Goal: Browse casually: Explore the website without a specific task or goal

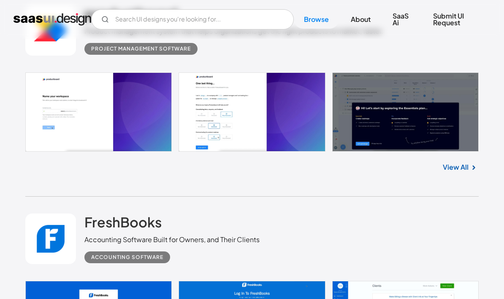
scroll to position [1132, 0]
click at [433, 143] on link at bounding box center [251, 112] width 453 height 79
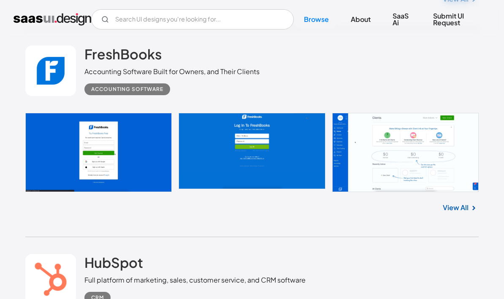
scroll to position [1301, 0]
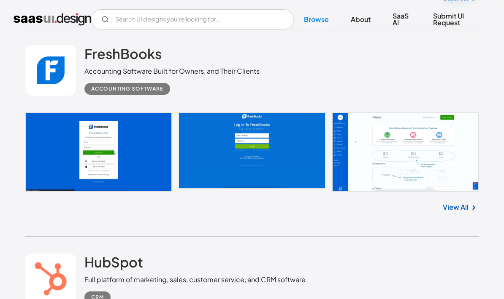
click at [455, 175] on link at bounding box center [251, 153] width 453 height 80
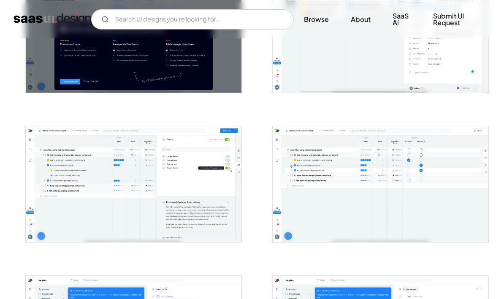
scroll to position [376, 0]
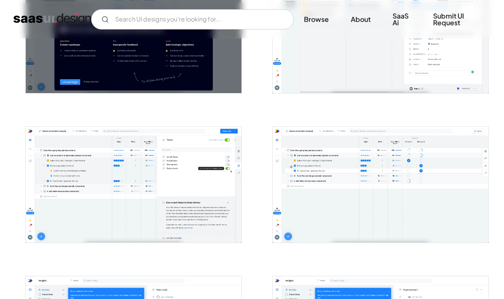
click at [423, 180] on img "open lightbox" at bounding box center [380, 185] width 216 height 116
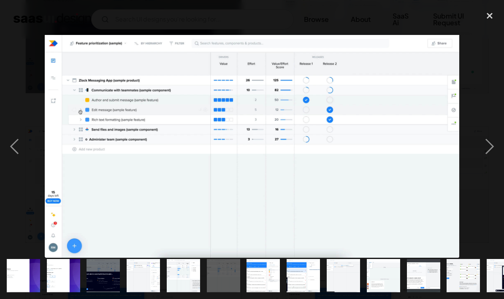
click at [491, 148] on div "next image" at bounding box center [489, 147] width 29 height 280
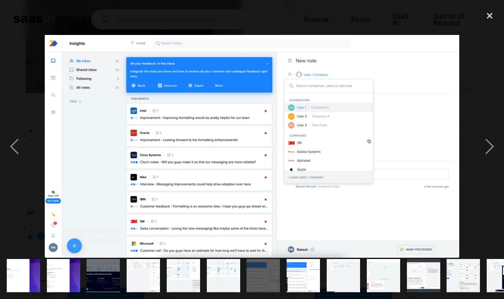
click at [491, 148] on div "next image" at bounding box center [489, 147] width 29 height 280
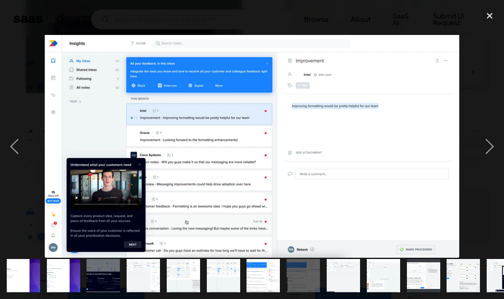
click at [489, 149] on div "next image" at bounding box center [489, 147] width 29 height 280
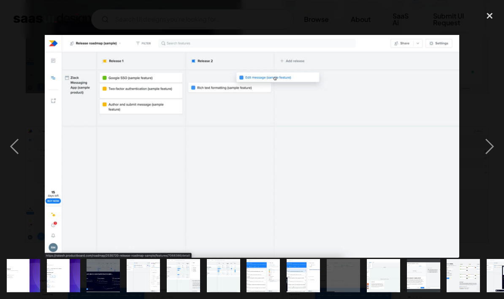
click at [491, 146] on div "next image" at bounding box center [489, 147] width 29 height 280
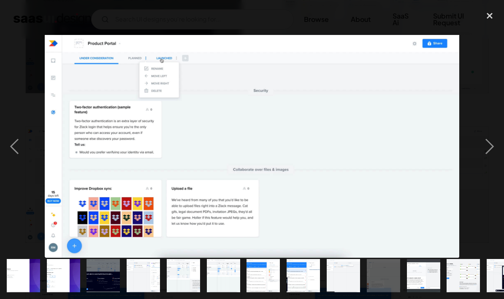
click at [491, 18] on div "close lightbox" at bounding box center [489, 16] width 29 height 19
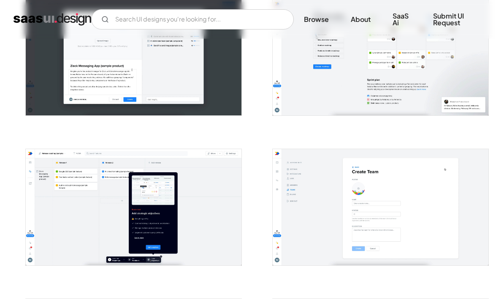
scroll to position [953, 0]
click at [441, 211] on img "open lightbox" at bounding box center [380, 207] width 216 height 116
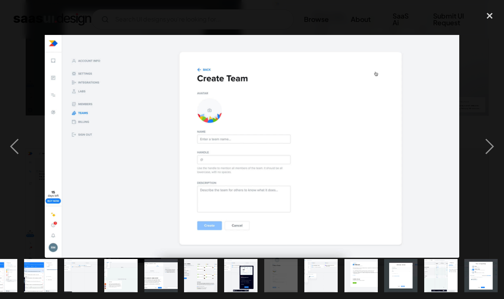
scroll to position [0, 263]
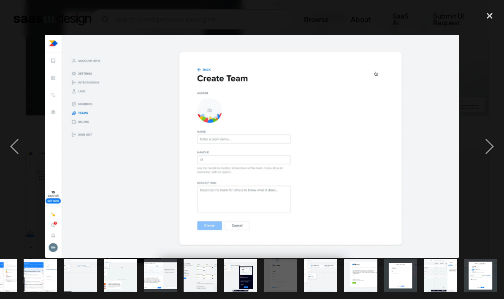
click at [17, 150] on div "previous image" at bounding box center [14, 147] width 29 height 280
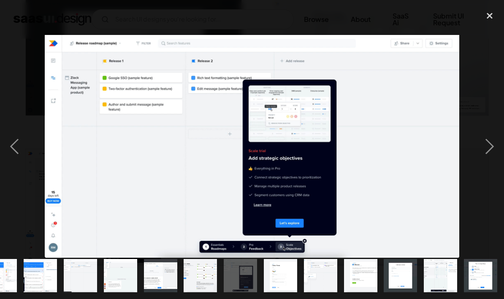
click at [17, 147] on div "previous image" at bounding box center [14, 147] width 29 height 280
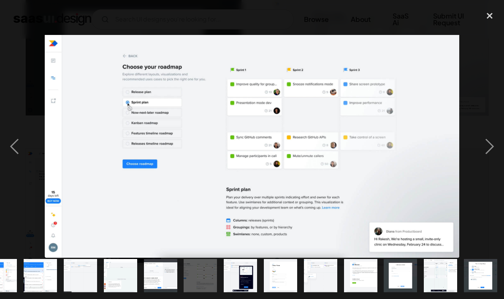
click at [19, 147] on div "previous image" at bounding box center [14, 147] width 29 height 280
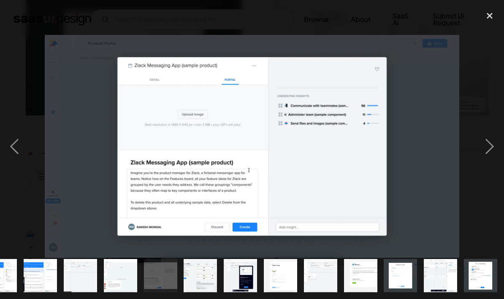
click at [19, 146] on div "previous image" at bounding box center [14, 147] width 29 height 280
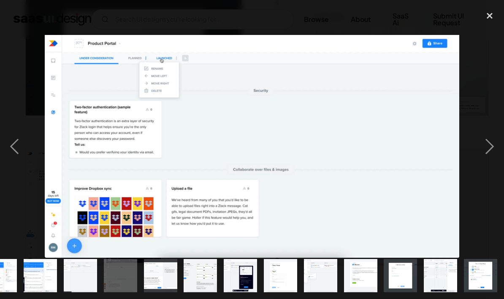
click at [489, 143] on div "next image" at bounding box center [489, 147] width 29 height 280
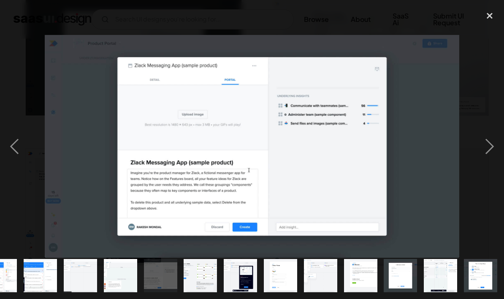
click at [485, 145] on div "next image" at bounding box center [489, 147] width 29 height 280
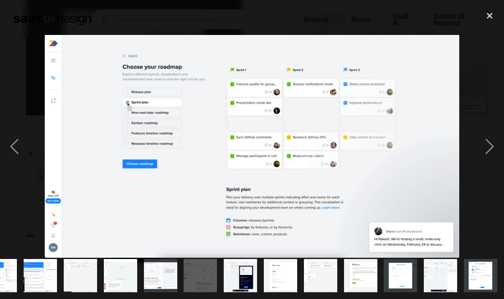
click at [486, 150] on div "next image" at bounding box center [489, 147] width 29 height 280
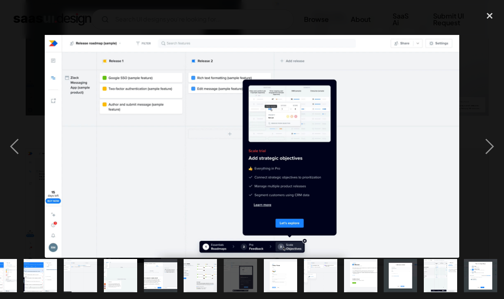
click at [490, 151] on div "next image" at bounding box center [489, 147] width 29 height 280
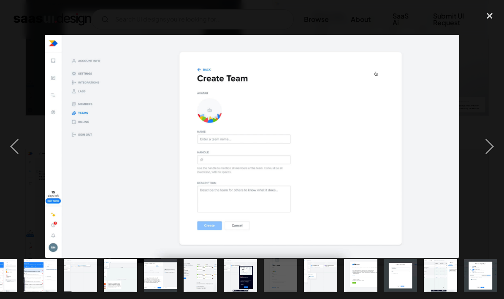
click at [490, 148] on div "next image" at bounding box center [489, 147] width 29 height 280
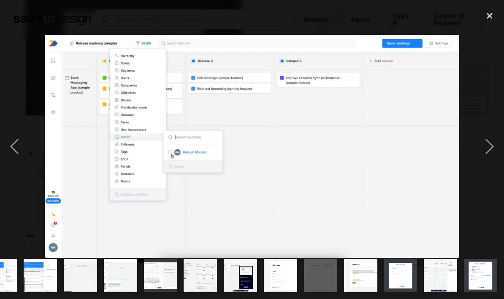
click at [16, 139] on div "previous image" at bounding box center [14, 147] width 29 height 280
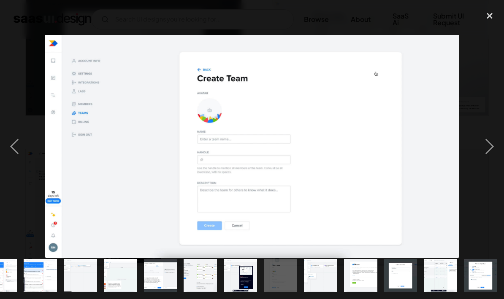
click at [483, 151] on div "next image" at bounding box center [489, 147] width 29 height 280
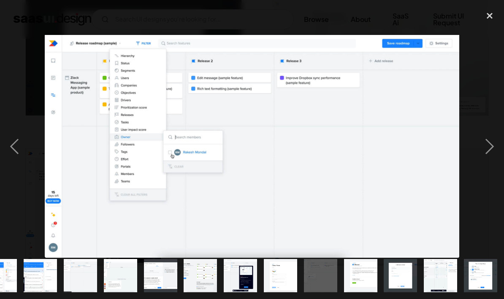
click at [487, 156] on div "next image" at bounding box center [489, 147] width 29 height 280
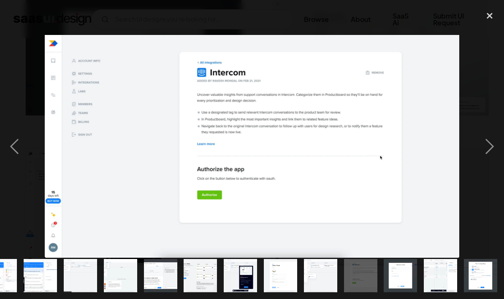
click at [490, 148] on div "next image" at bounding box center [489, 147] width 29 height 280
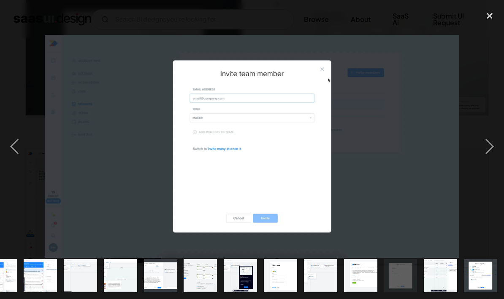
click at [491, 146] on div "next image" at bounding box center [489, 147] width 29 height 280
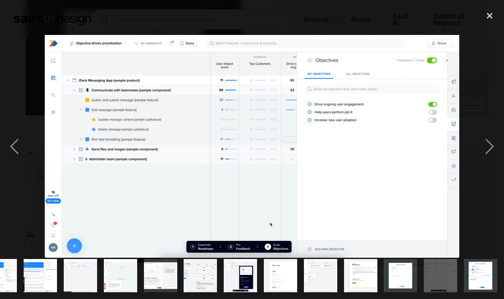
click at [499, 143] on div "next image" at bounding box center [489, 147] width 29 height 280
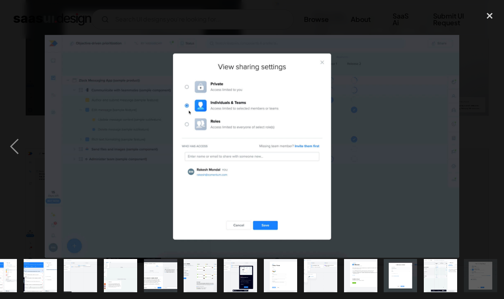
click at [482, 178] on div "next image" at bounding box center [489, 147] width 29 height 280
click at [487, 17] on div "close lightbox" at bounding box center [489, 16] width 29 height 19
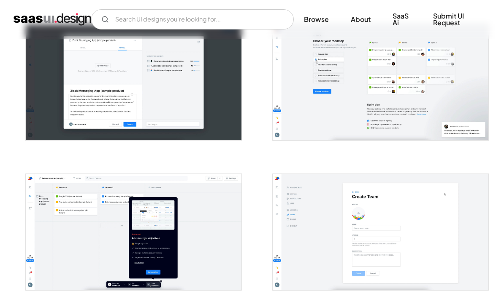
scroll to position [935, 0]
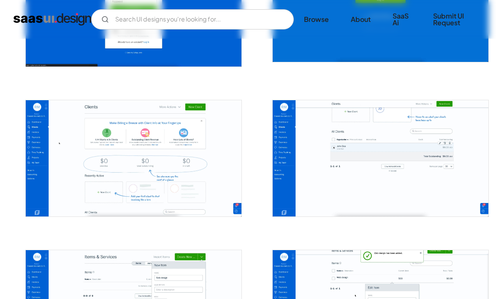
scroll to position [253, 0]
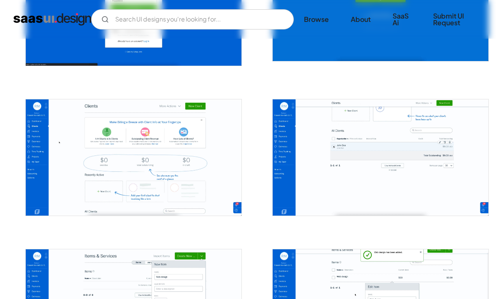
click at [84, 164] on img "open lightbox" at bounding box center [134, 158] width 216 height 116
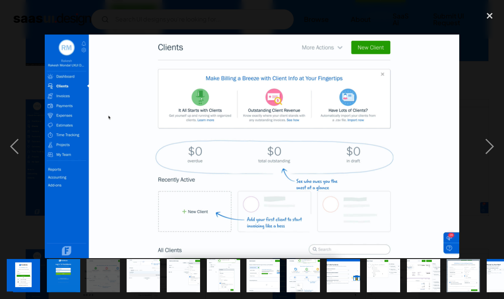
click at [498, 144] on div "next image" at bounding box center [489, 147] width 29 height 280
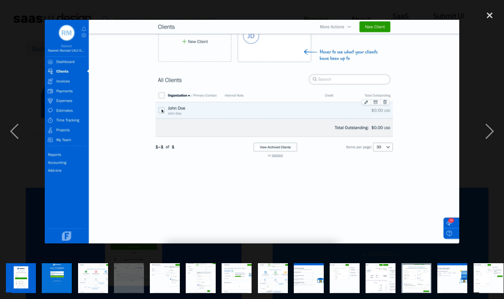
scroll to position [0, 0]
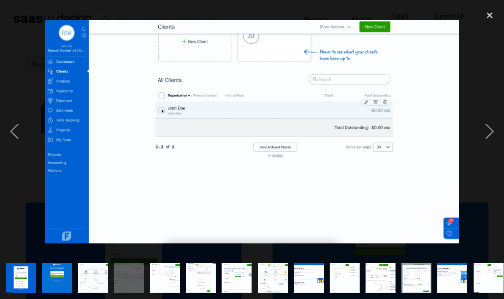
click at [494, 129] on div "next image" at bounding box center [489, 131] width 29 height 251
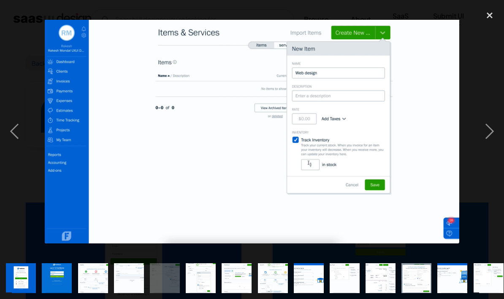
click at [490, 135] on div "next image" at bounding box center [489, 131] width 29 height 251
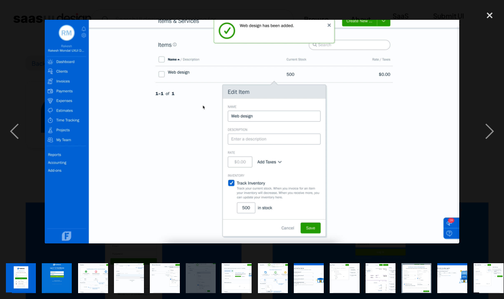
click at [488, 129] on div "next image" at bounding box center [489, 131] width 29 height 251
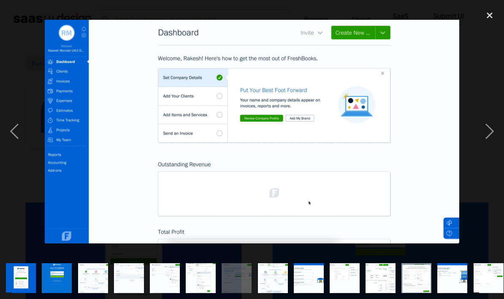
click at [490, 130] on div "next image" at bounding box center [489, 131] width 29 height 251
